Goal: Check status: Check status

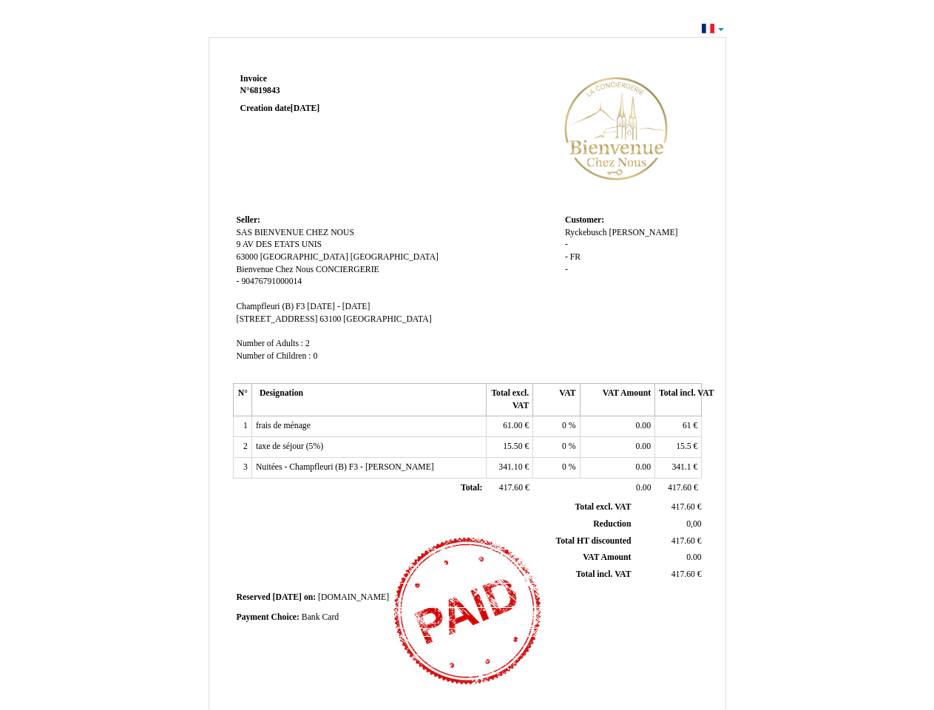
click at [254, 78] on span "Invoice" at bounding box center [253, 79] width 27 height 10
click at [267, 90] on span "6819843" at bounding box center [265, 91] width 30 height 10
click at [248, 220] on span "Seller:" at bounding box center [249, 220] width 24 height 10
click at [296, 232] on span "SAS BIENVENUE CHEZ NOUS" at bounding box center [296, 233] width 118 height 10
click at [279, 244] on span "9 AV DES ETATS UNIS" at bounding box center [280, 245] width 86 height 10
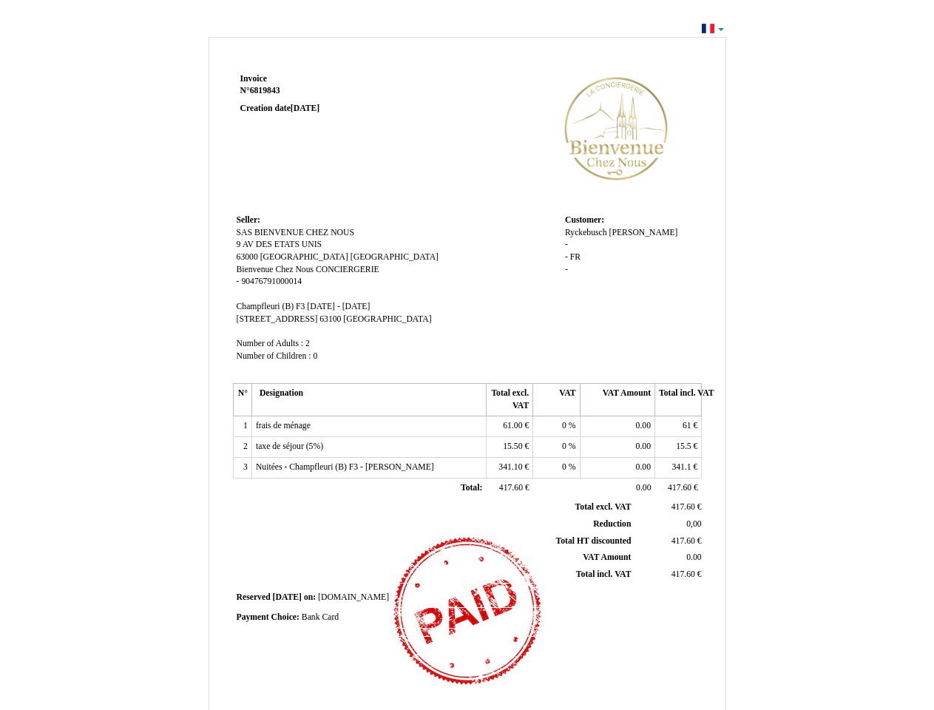
click at [248, 257] on span "63000" at bounding box center [247, 257] width 21 height 10
click at [306, 257] on span "[GEOGRAPHIC_DATA]" at bounding box center [304, 257] width 88 height 10
click at [364, 257] on span "[GEOGRAPHIC_DATA]" at bounding box center [394, 257] width 88 height 10
click at [277, 269] on span "Bienvenue Chez Nous" at bounding box center [276, 270] width 78 height 10
click at [347, 269] on span "CONCIERGERIE" at bounding box center [348, 270] width 64 height 10
